Goal: Task Accomplishment & Management: Manage account settings

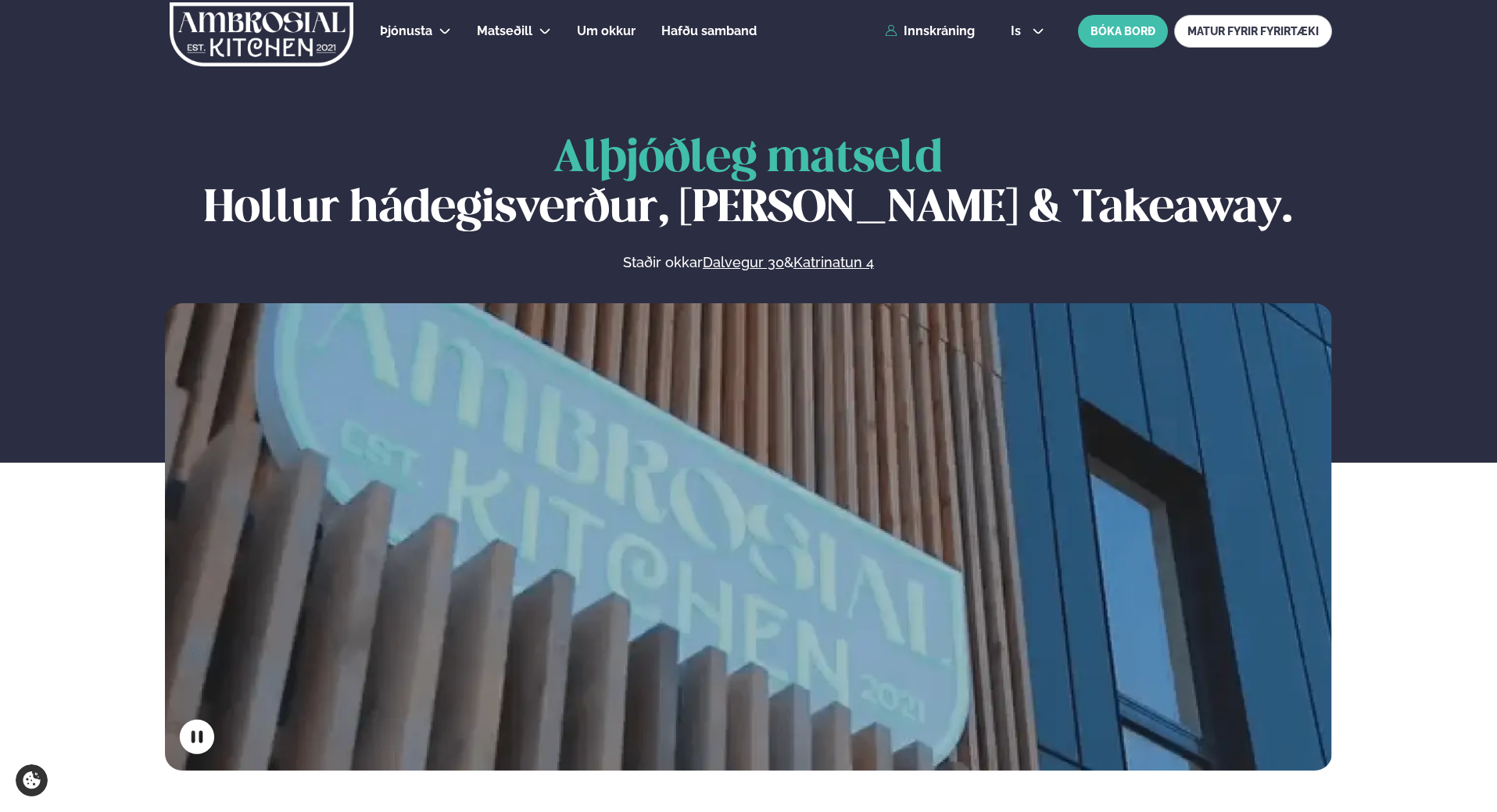
click at [937, 34] on link "Innskráning" at bounding box center [930, 31] width 89 height 14
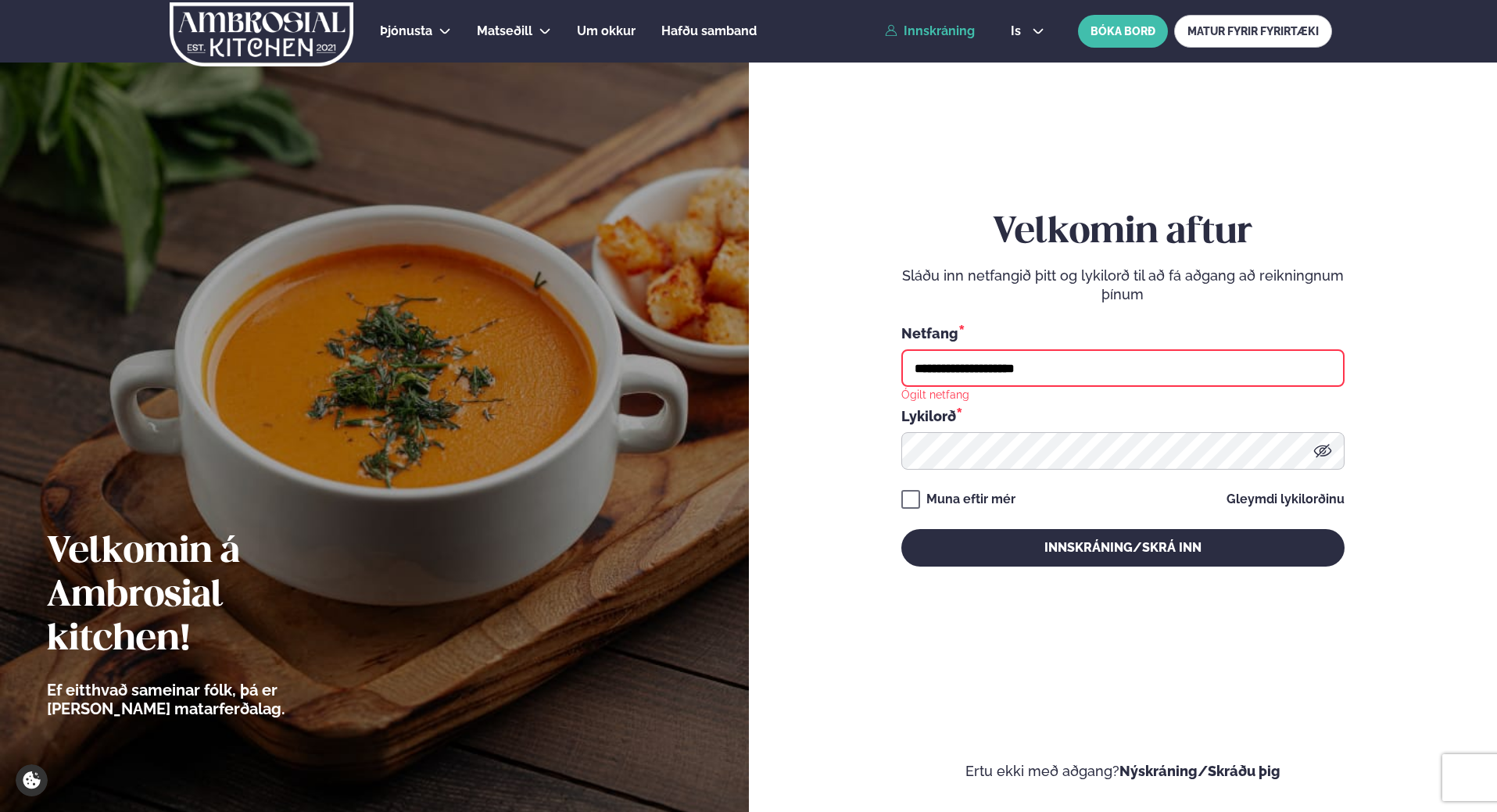
click at [1062, 368] on input "**********" at bounding box center [1123, 368] width 444 height 38
type input "*"
type input "**********"
click at [901, 529] on button "Innskráning/Skrá inn" at bounding box center [1123, 547] width 444 height 38
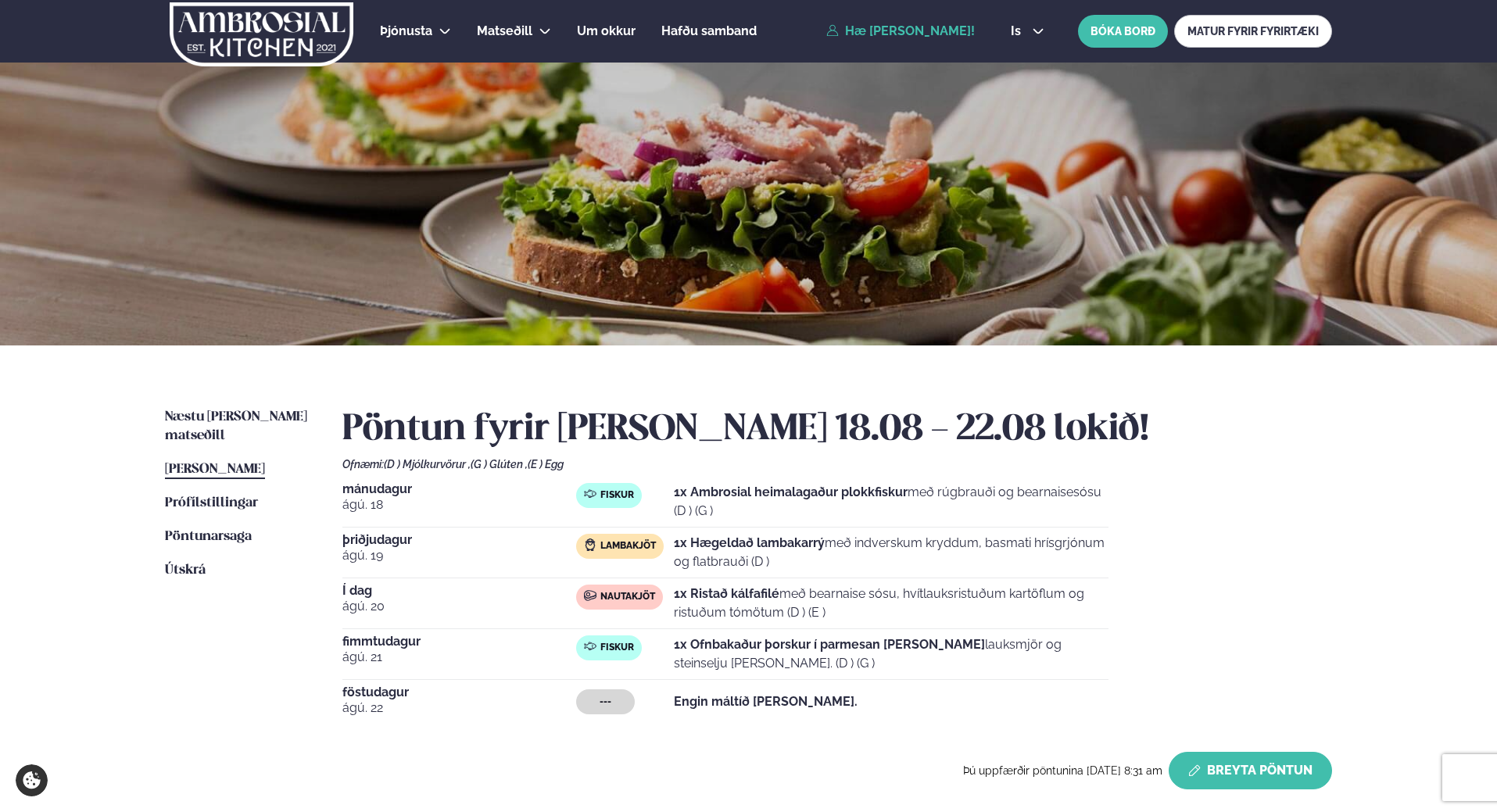
click at [1253, 778] on button "Breyta Pöntun" at bounding box center [1250, 770] width 163 height 38
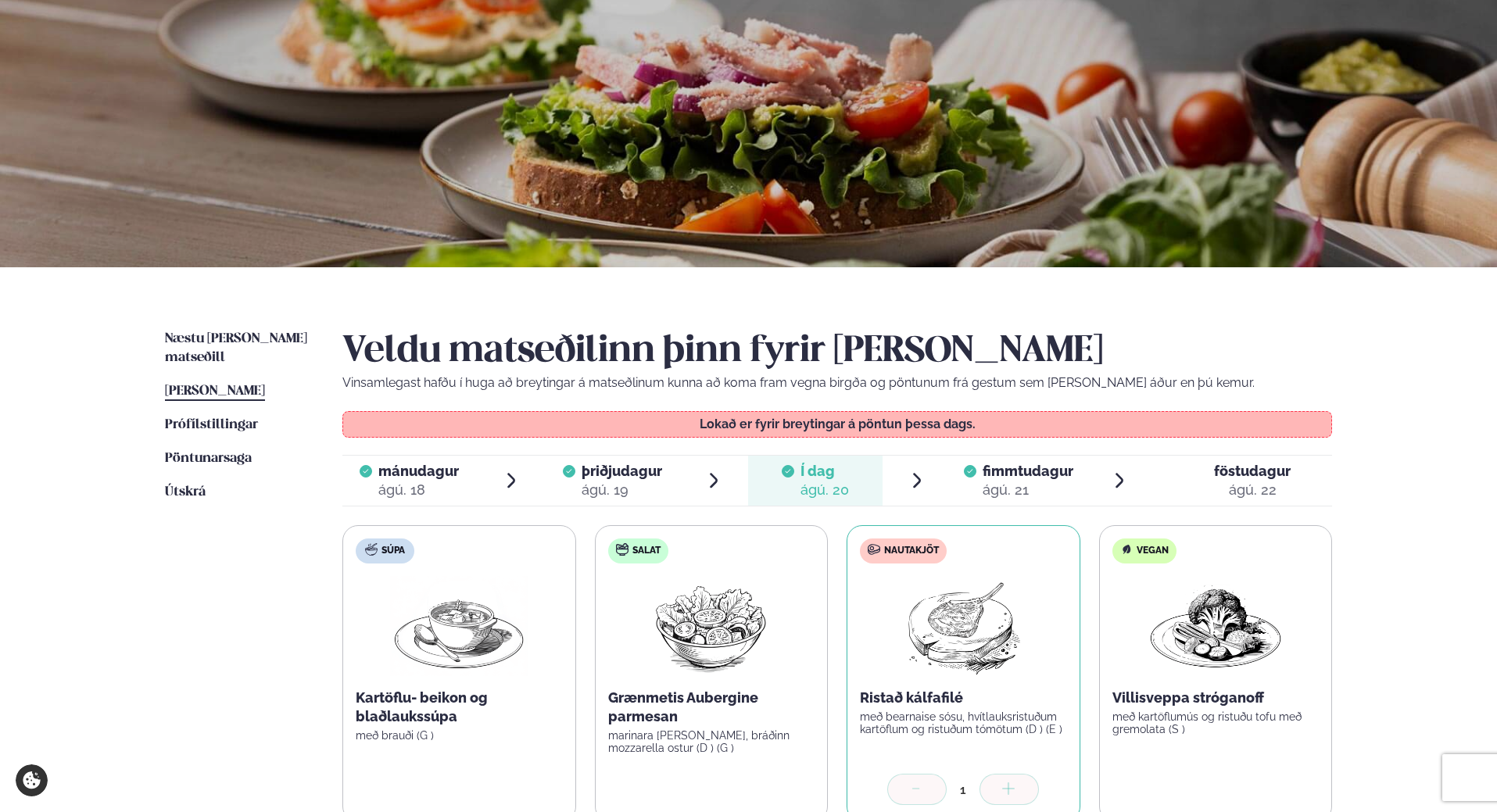
scroll to position [157, 0]
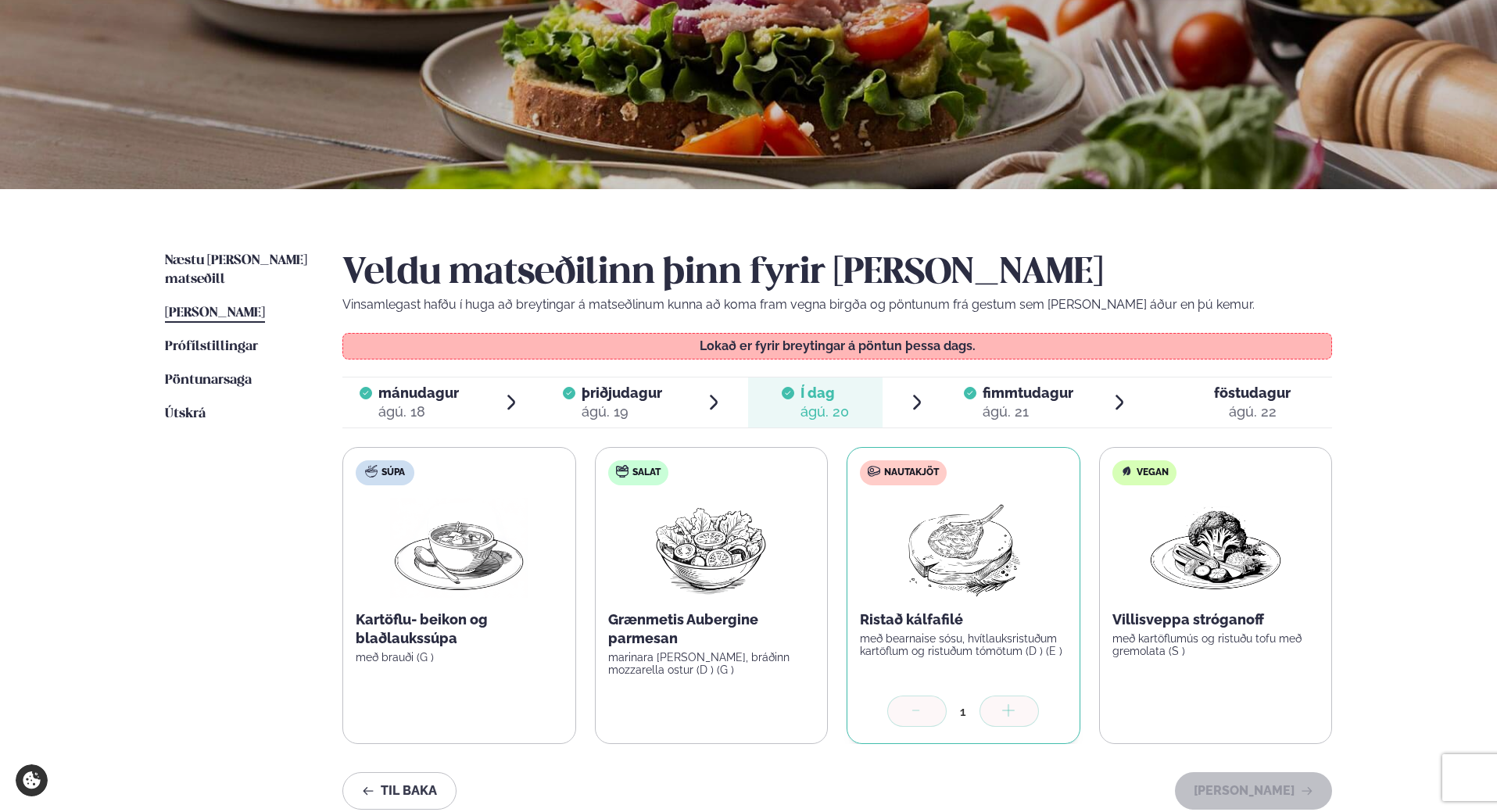
click at [969, 400] on div at bounding box center [970, 403] width 13 height 38
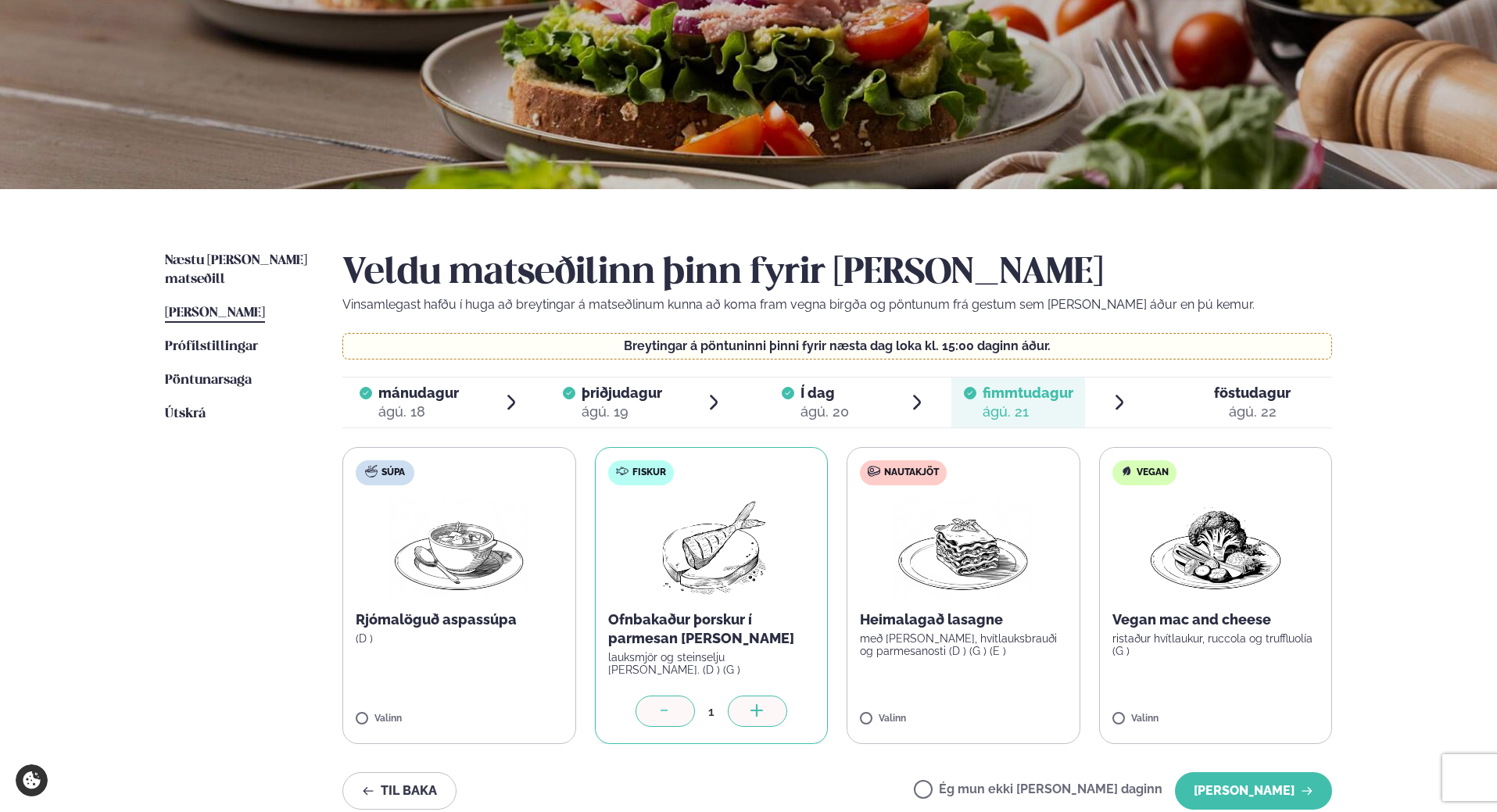
click at [659, 714] on icon at bounding box center [665, 712] width 16 height 16
click at [977, 791] on label "Ég mun ekki [PERSON_NAME] daginn" at bounding box center [1038, 791] width 249 height 17
click at [1204, 404] on div at bounding box center [1201, 403] width 13 height 38
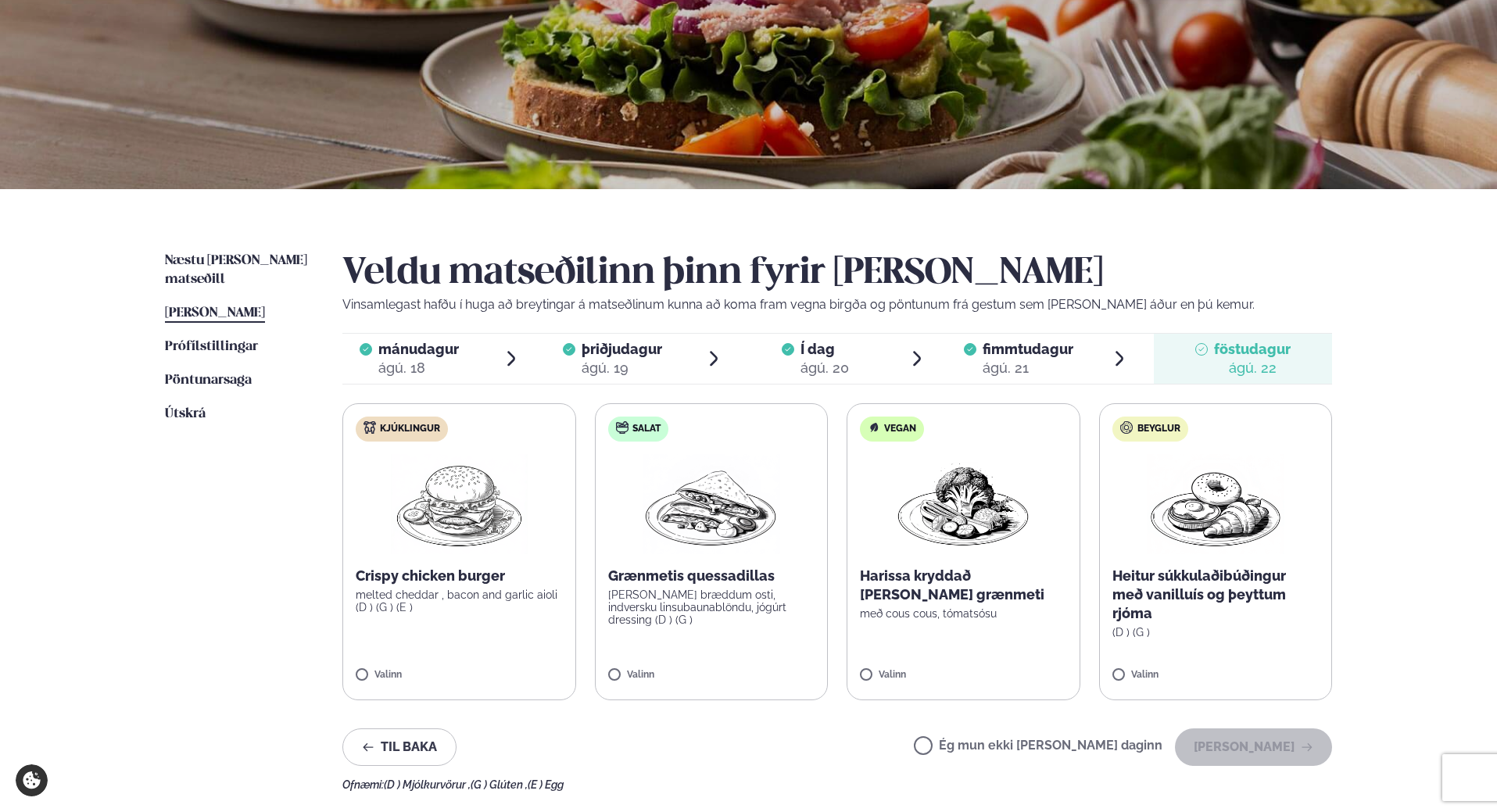
click at [997, 371] on div "ágú. 21" at bounding box center [1027, 368] width 90 height 18
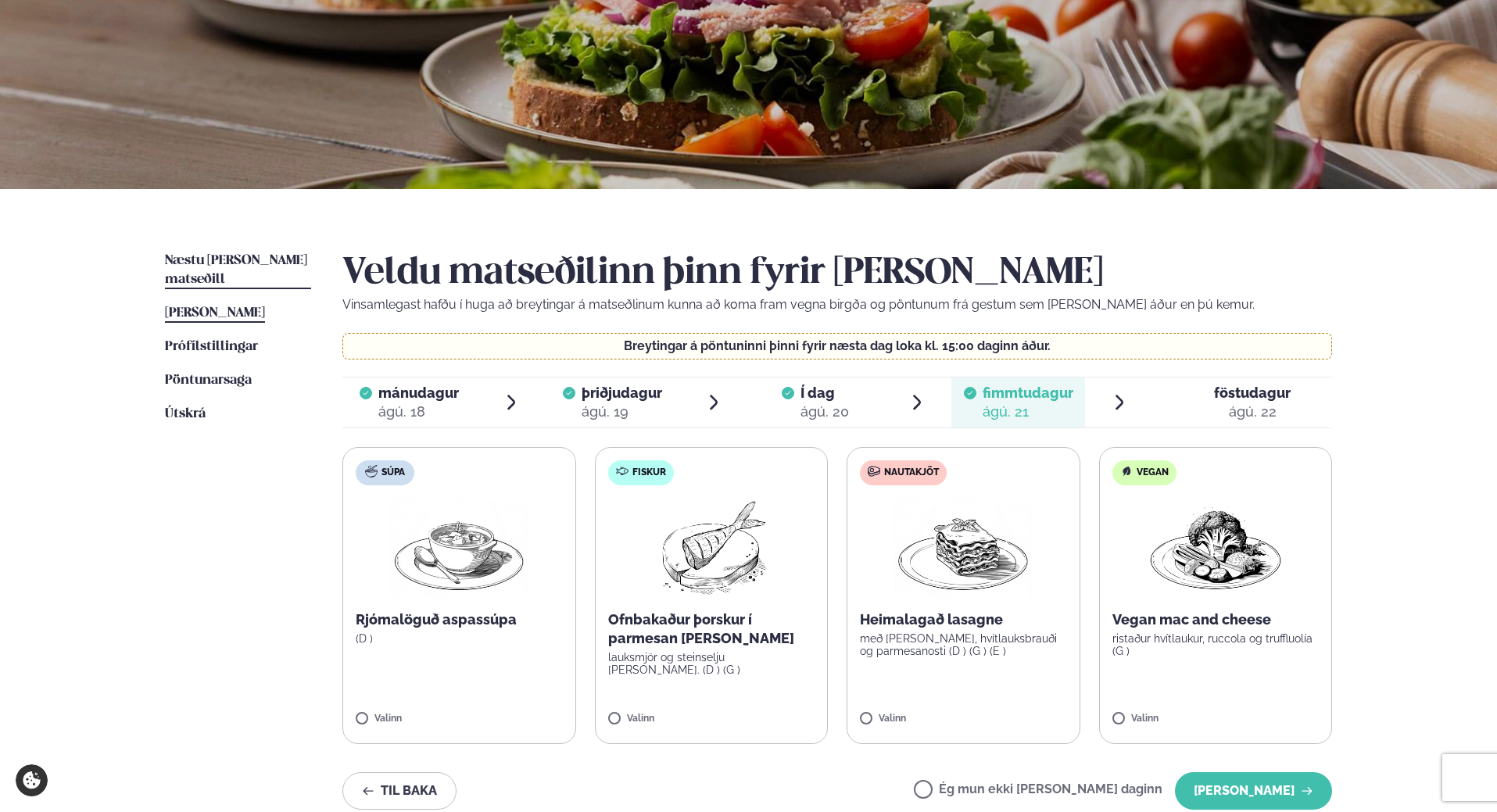
click at [237, 265] on span "Næstu [PERSON_NAME] matseðill" at bounding box center [236, 269] width 142 height 32
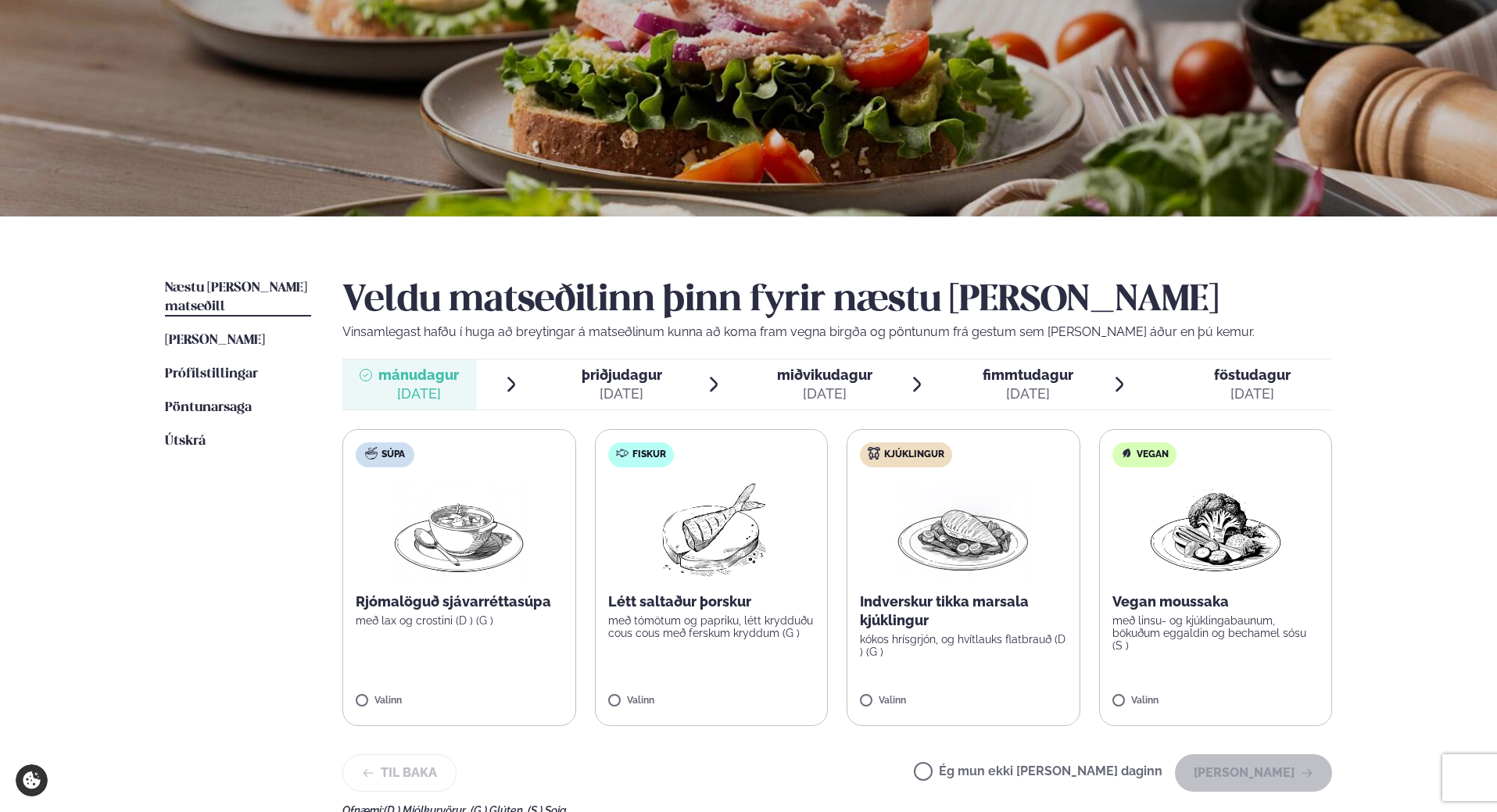
scroll to position [157, 0]
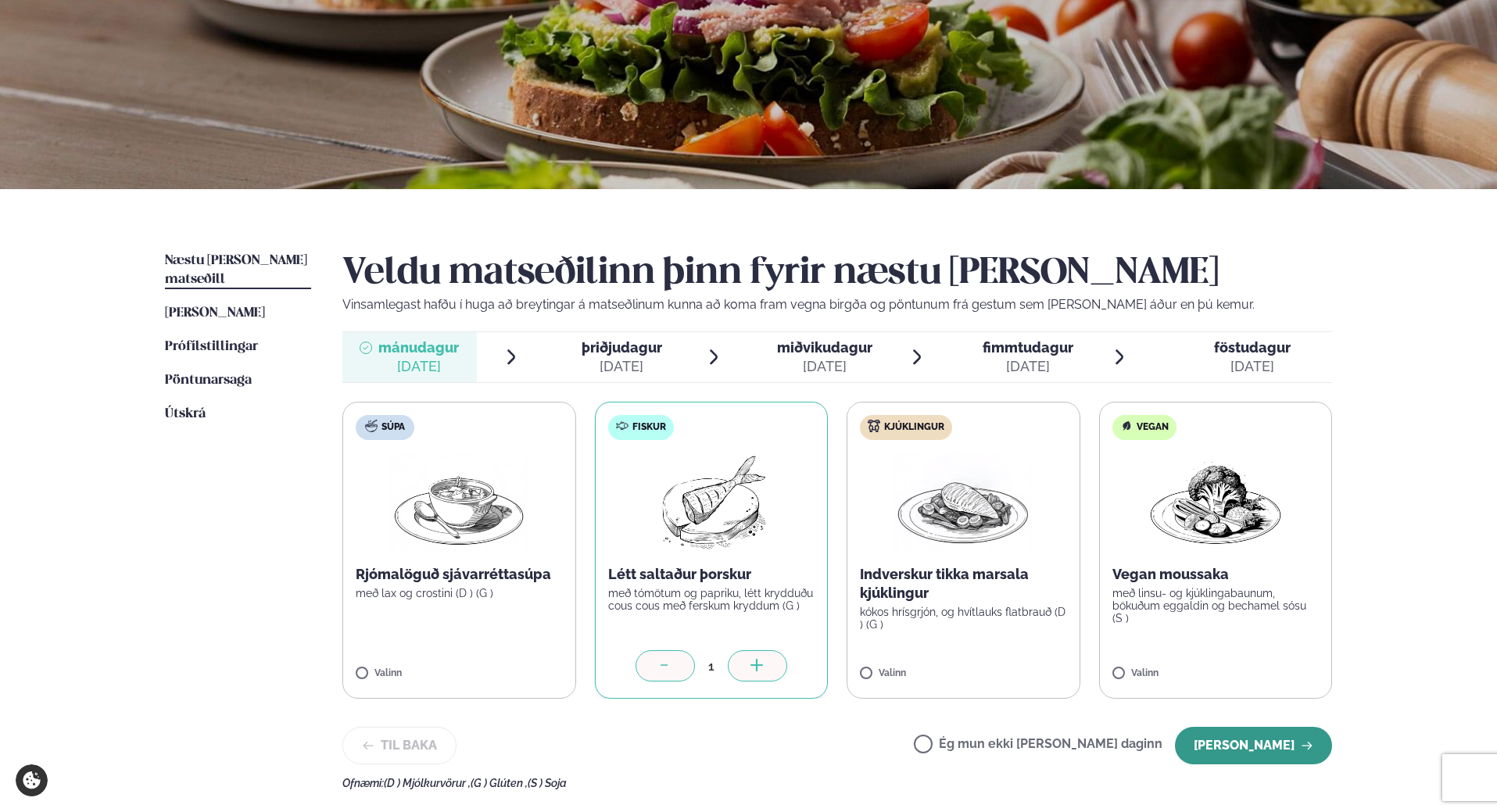
click at [1265, 747] on button "[PERSON_NAME]" at bounding box center [1254, 745] width 158 height 38
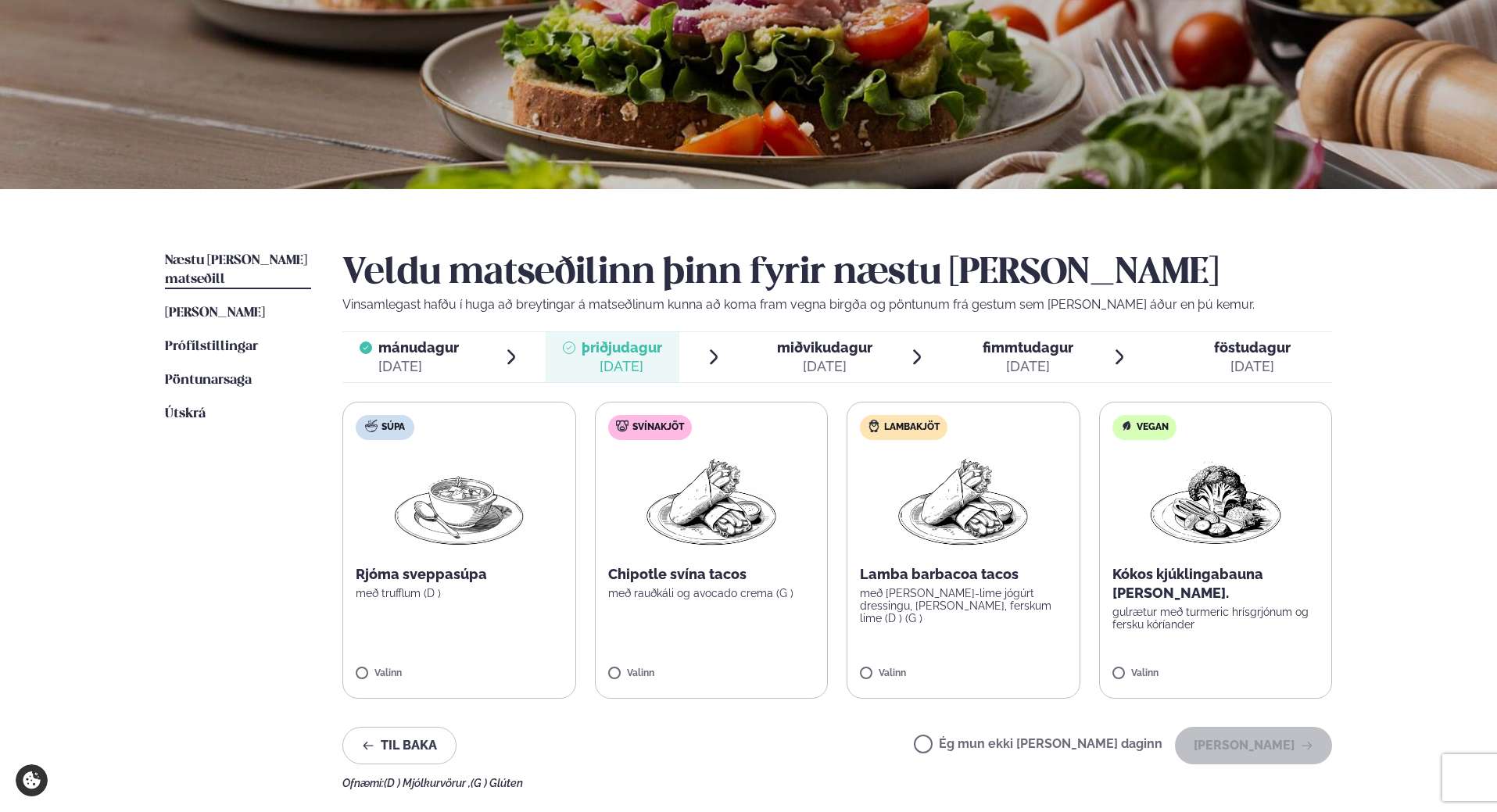
click at [830, 355] on span "miðvikudagur" at bounding box center [825, 347] width 95 height 17
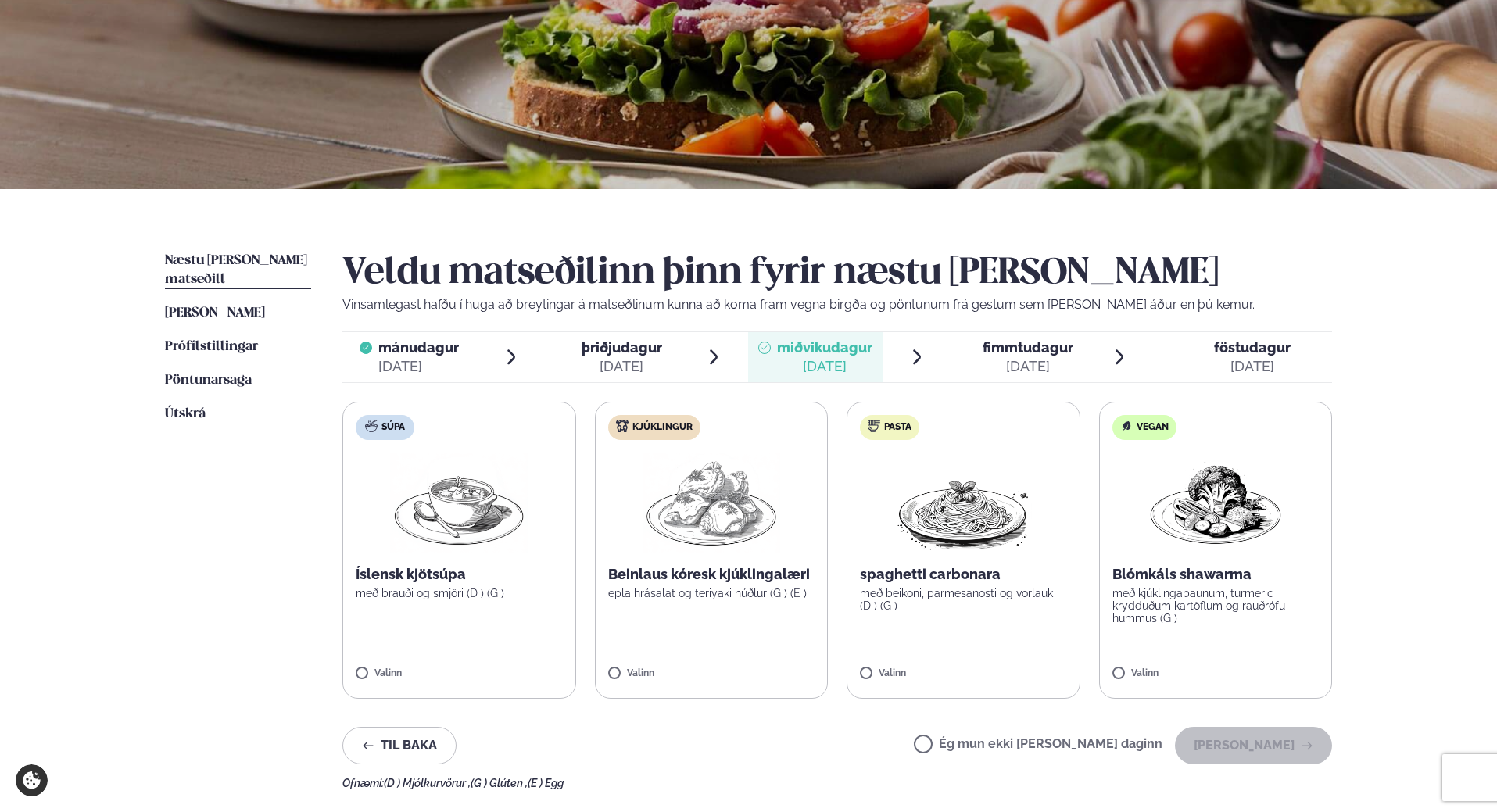
click at [1005, 351] on span "fimmtudagur" at bounding box center [1027, 347] width 90 height 17
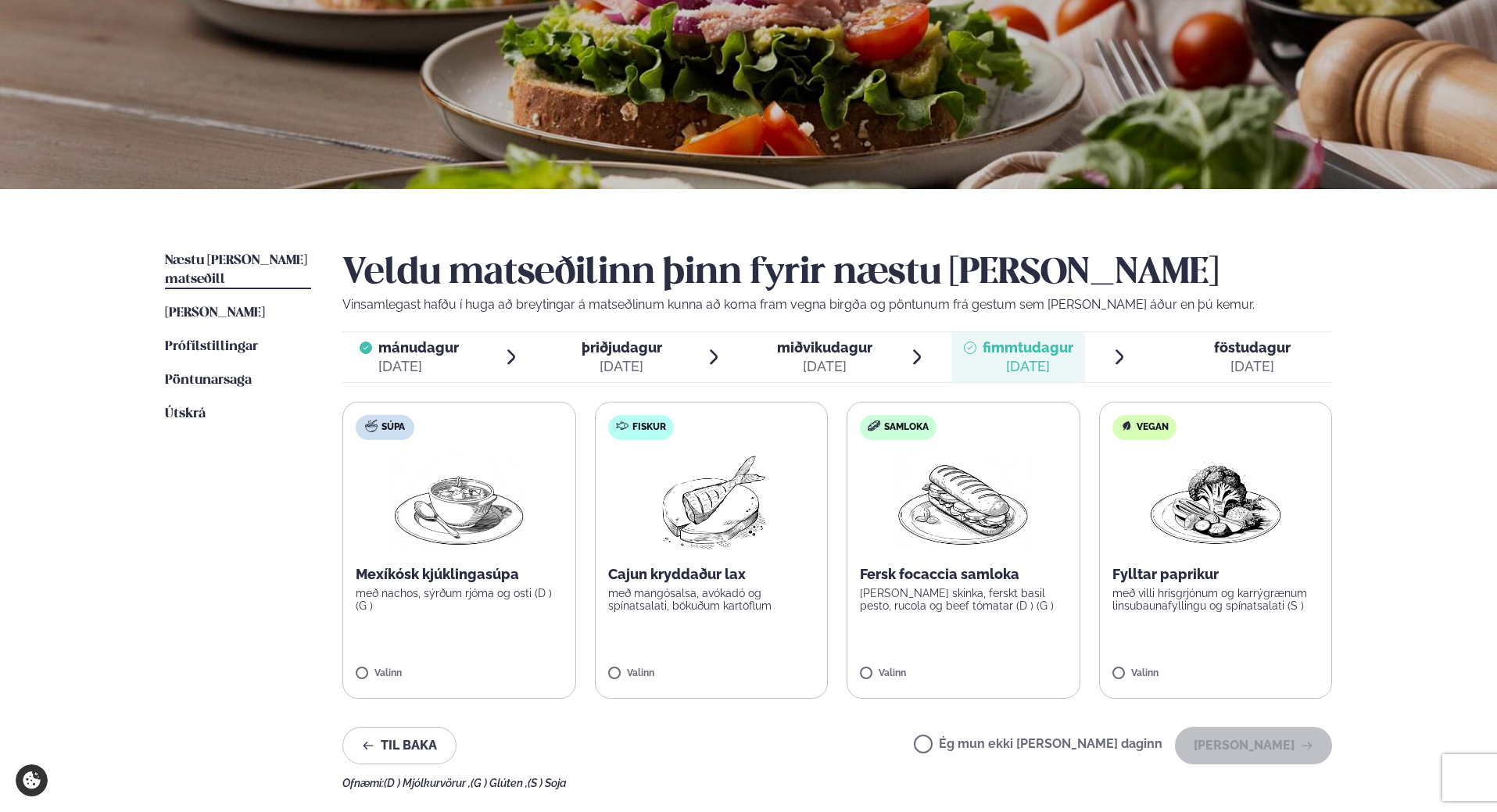
click at [613, 667] on label "Fiskur Cajun kryddaður lax með mangósalsa, avókadó og spínatsalati, bökuðum kar…" at bounding box center [711, 549] width 233 height 297
click at [243, 306] on span "[PERSON_NAME]" at bounding box center [215, 313] width 100 height 14
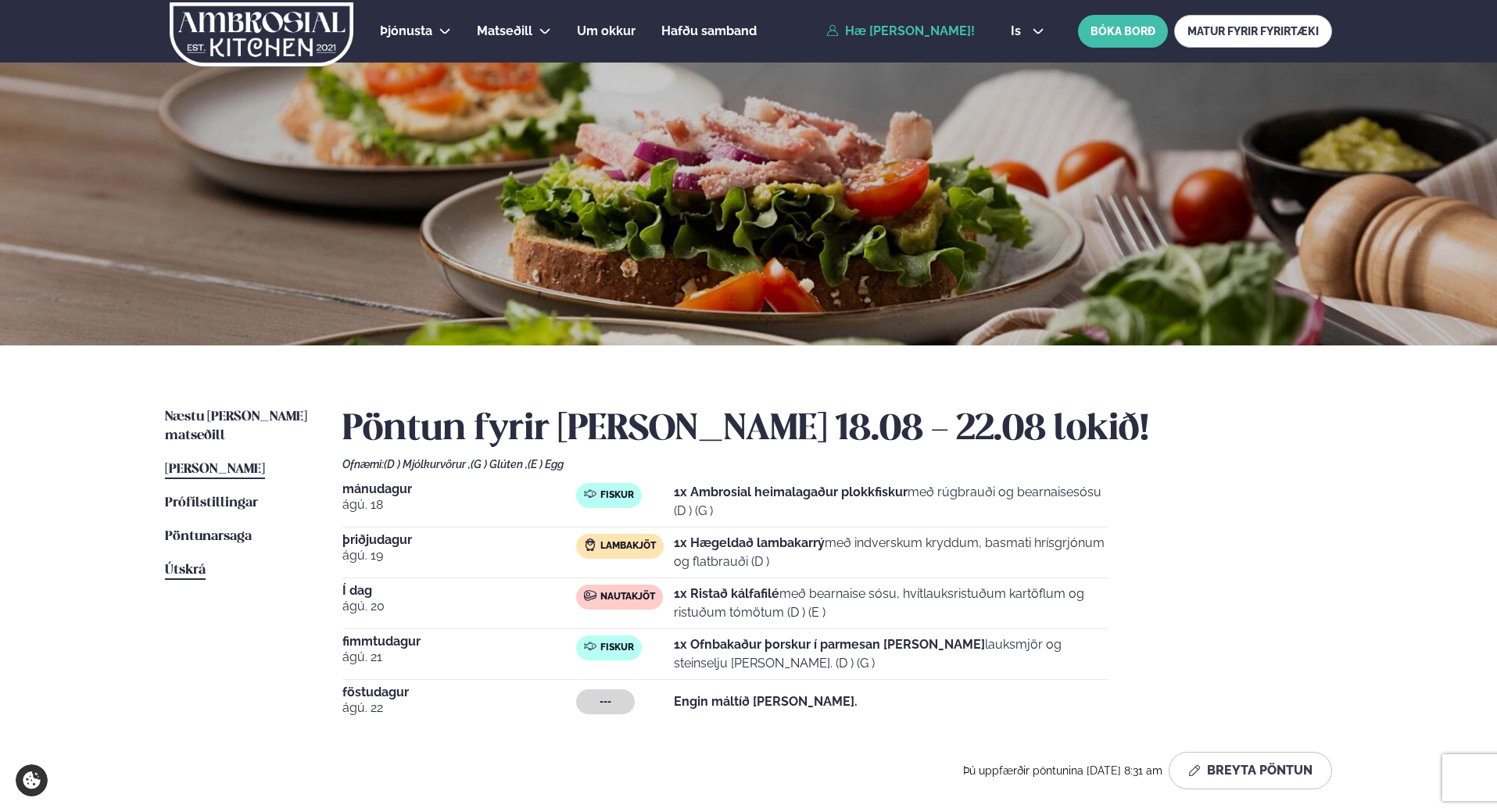
click at [181, 563] on span "Útskrá" at bounding box center [186, 570] width 41 height 14
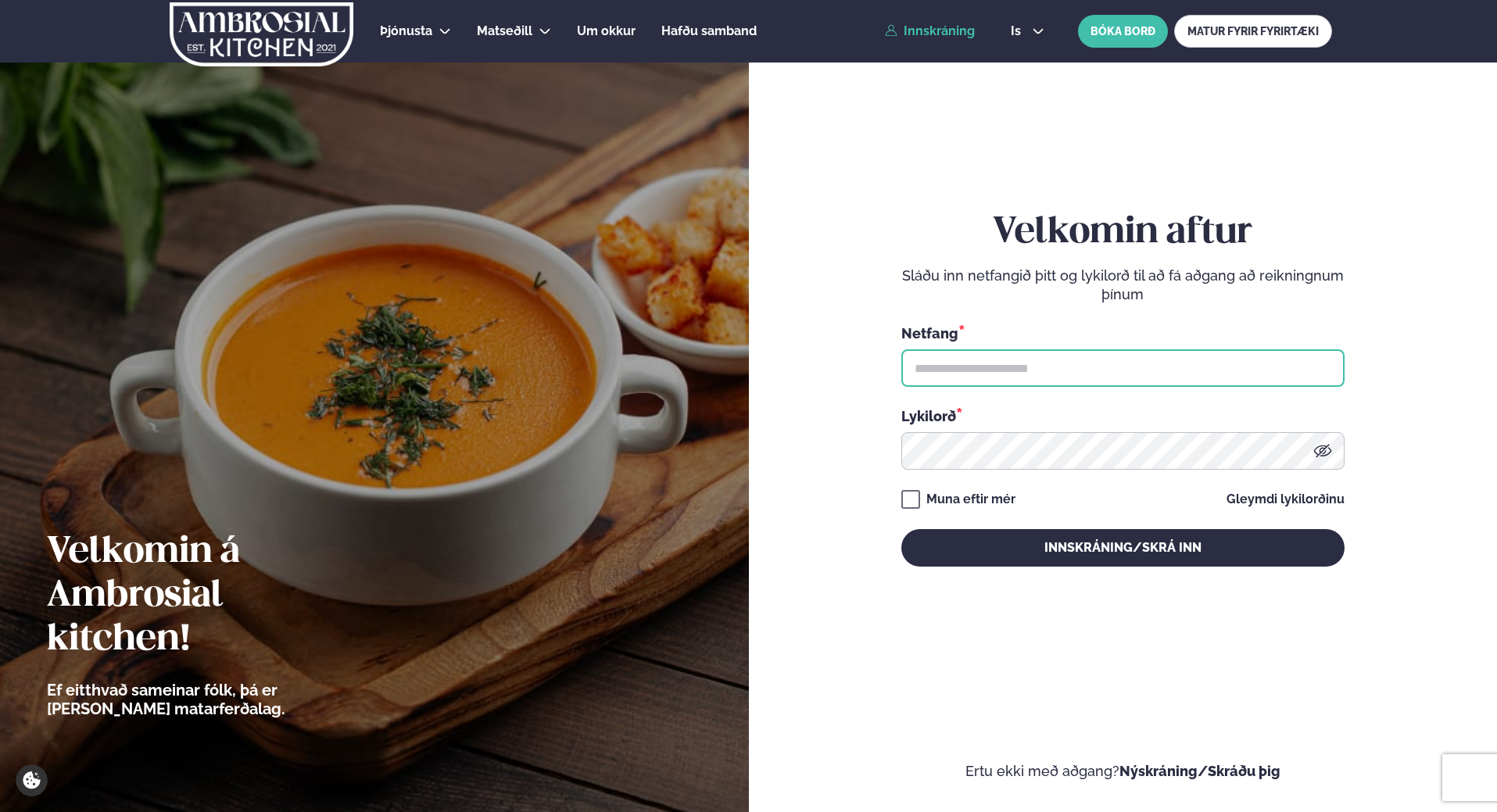
type input "**********"
